Goal: Task Accomplishment & Management: Manage account settings

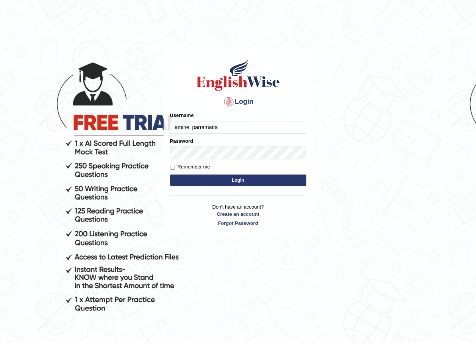
click at [228, 132] on input "amine_parramatta" at bounding box center [238, 127] width 136 height 13
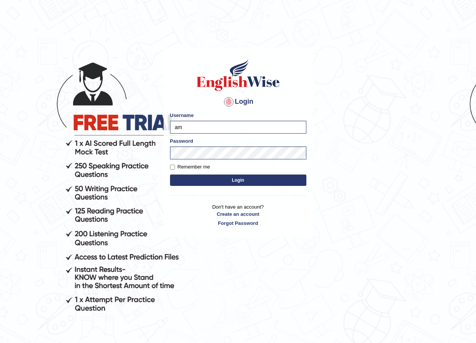
type input "a"
click at [209, 129] on input "nkechi_parramatta" at bounding box center [238, 127] width 136 height 13
type input "nkechi_parramatta"
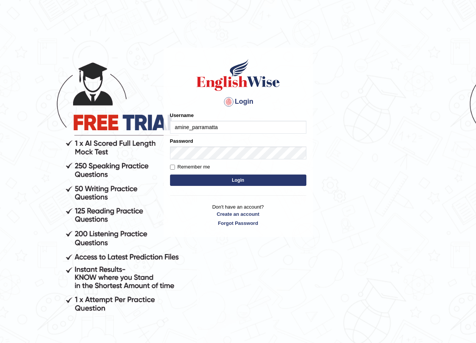
click at [213, 131] on input "amine_parramatta" at bounding box center [238, 127] width 136 height 13
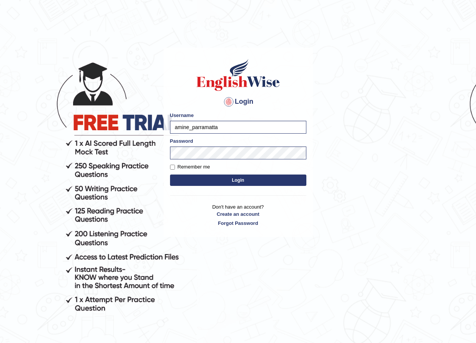
click at [222, 130] on input "amine_parramatta" at bounding box center [238, 127] width 136 height 13
type input "a"
type input "nkechi_parramatta"
